Goal: Information Seeking & Learning: Learn about a topic

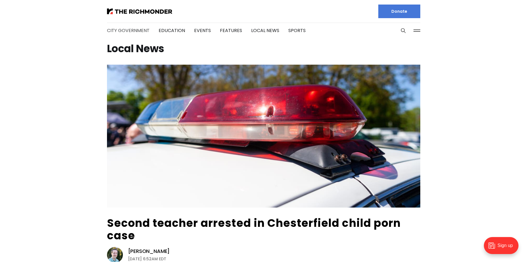
click at [128, 31] on link "City Government" at bounding box center [128, 30] width 43 height 7
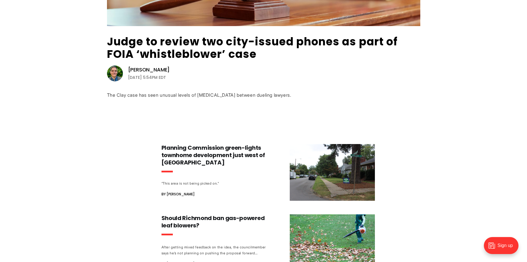
scroll to position [199, 0]
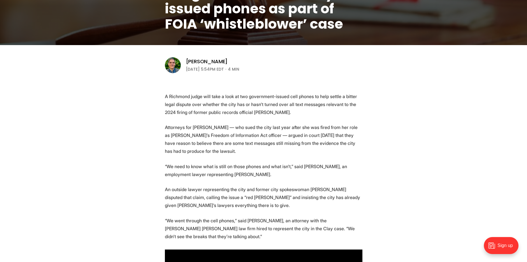
scroll to position [142, 0]
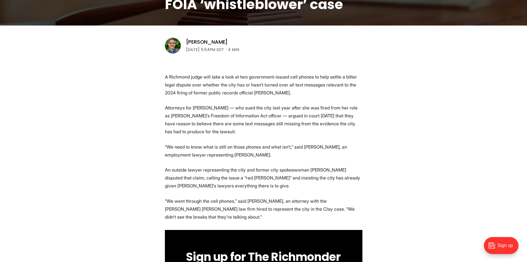
scroll to position [170, 0]
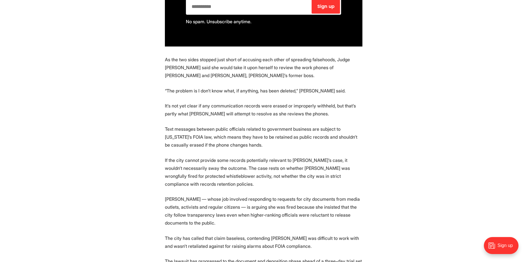
scroll to position [482, 0]
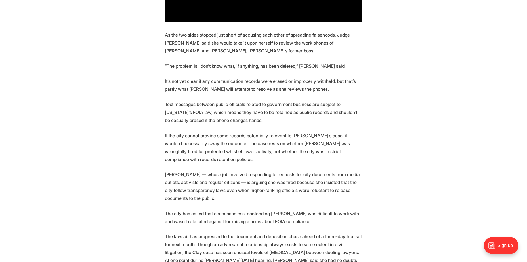
click at [119, 109] on section "A Richmond judge will take a look at two government-issued cell phones to help …" at bounding box center [263, 207] width 527 height 927
